Goal: Transaction & Acquisition: Download file/media

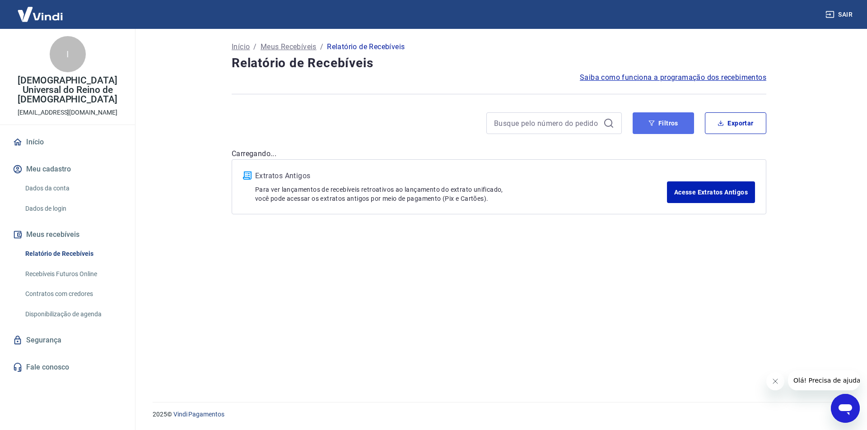
click at [665, 126] on button "Filtros" at bounding box center [662, 123] width 61 height 22
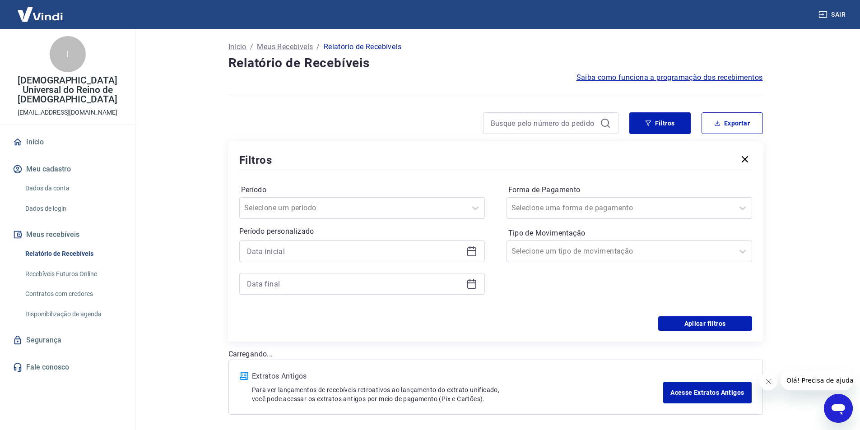
click at [473, 250] on icon at bounding box center [471, 250] width 9 height 1
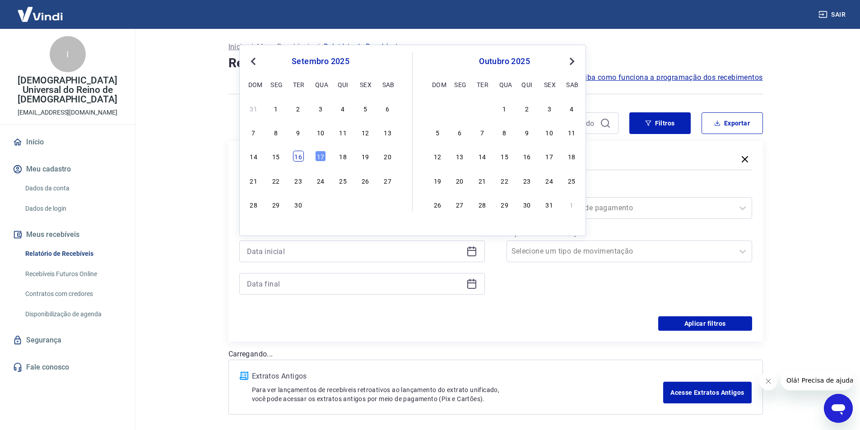
click at [298, 157] on div "16" at bounding box center [298, 156] width 11 height 11
type input "16/09/2025"
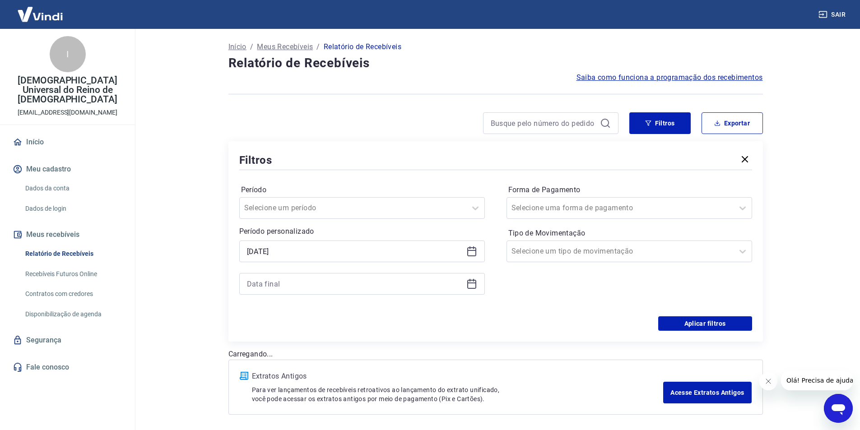
click at [474, 283] on icon at bounding box center [471, 283] width 9 height 1
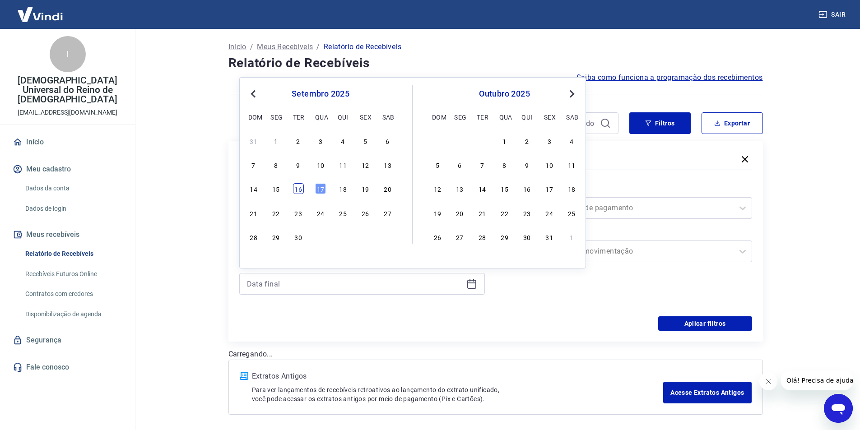
click at [299, 190] on div "16" at bounding box center [298, 188] width 11 height 11
type input "16/09/2025"
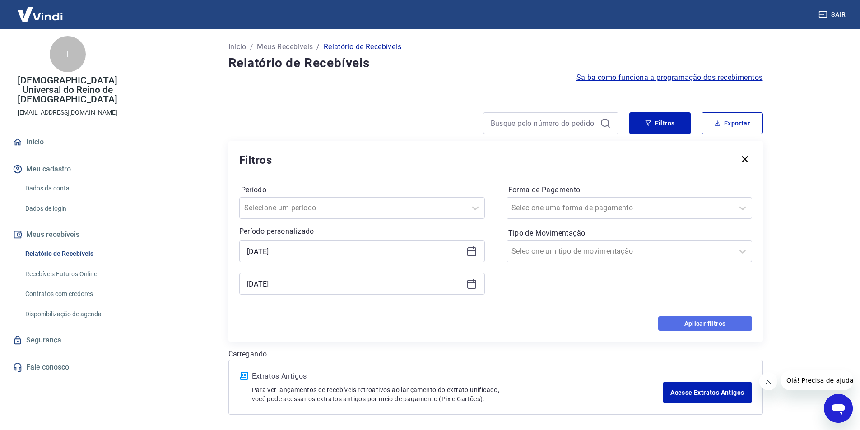
click at [690, 323] on button "Aplicar filtros" at bounding box center [705, 323] width 94 height 14
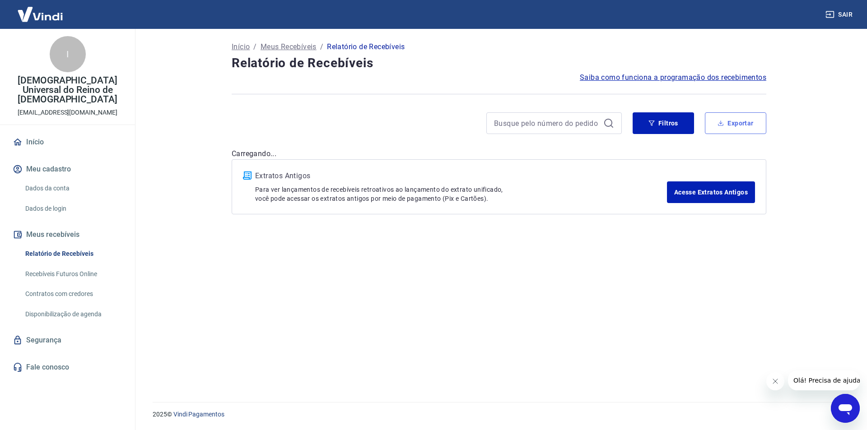
click at [729, 127] on button "Exportar" at bounding box center [735, 123] width 61 height 22
type input "16/09/2025"
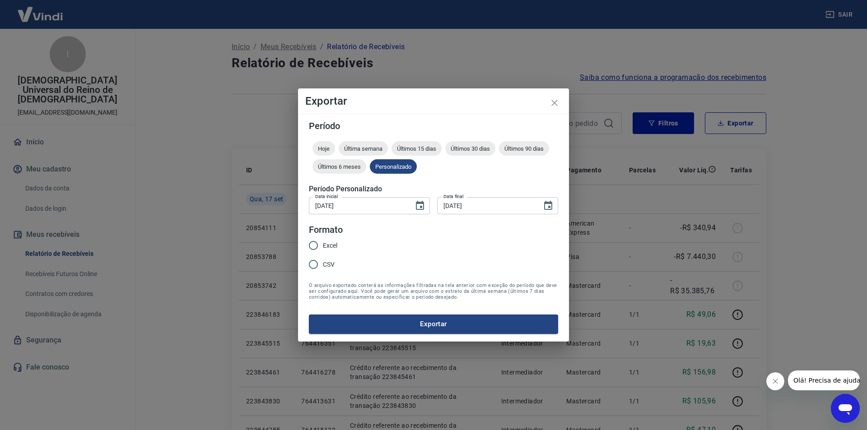
click at [325, 242] on span "Excel" at bounding box center [330, 245] width 14 height 9
click at [323, 242] on input "Excel" at bounding box center [313, 245] width 19 height 19
radio input "true"
click at [423, 322] on button "Exportar" at bounding box center [433, 324] width 249 height 19
